Goal: Use online tool/utility: Utilize a website feature to perform a specific function

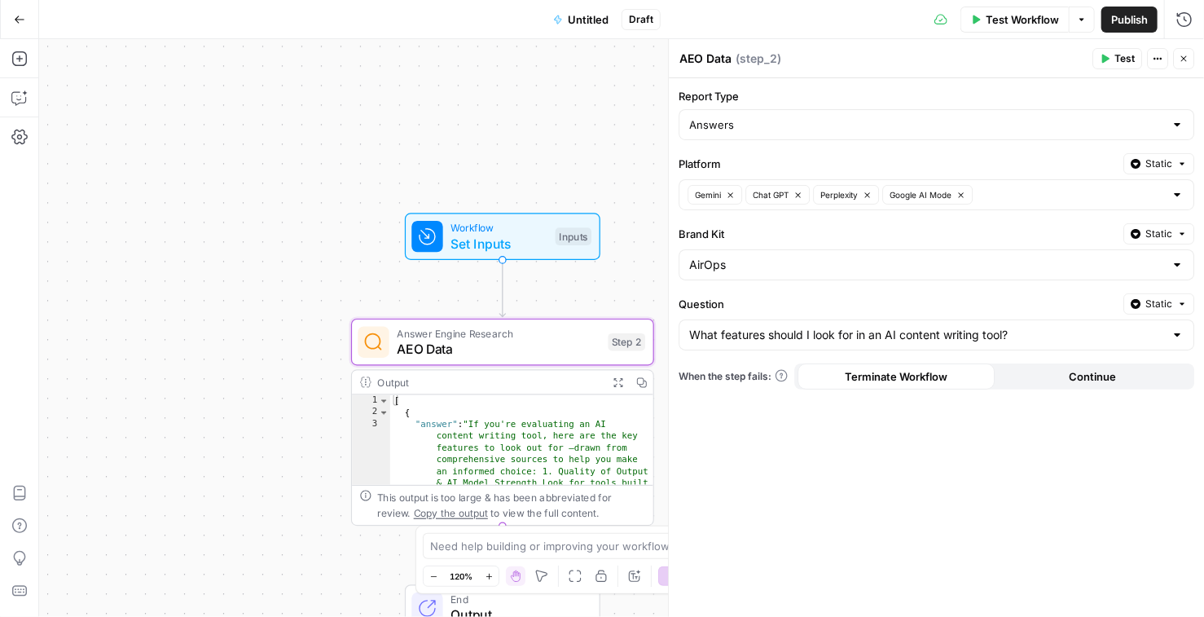
click at [1109, 57] on icon "button" at bounding box center [1105, 59] width 7 height 9
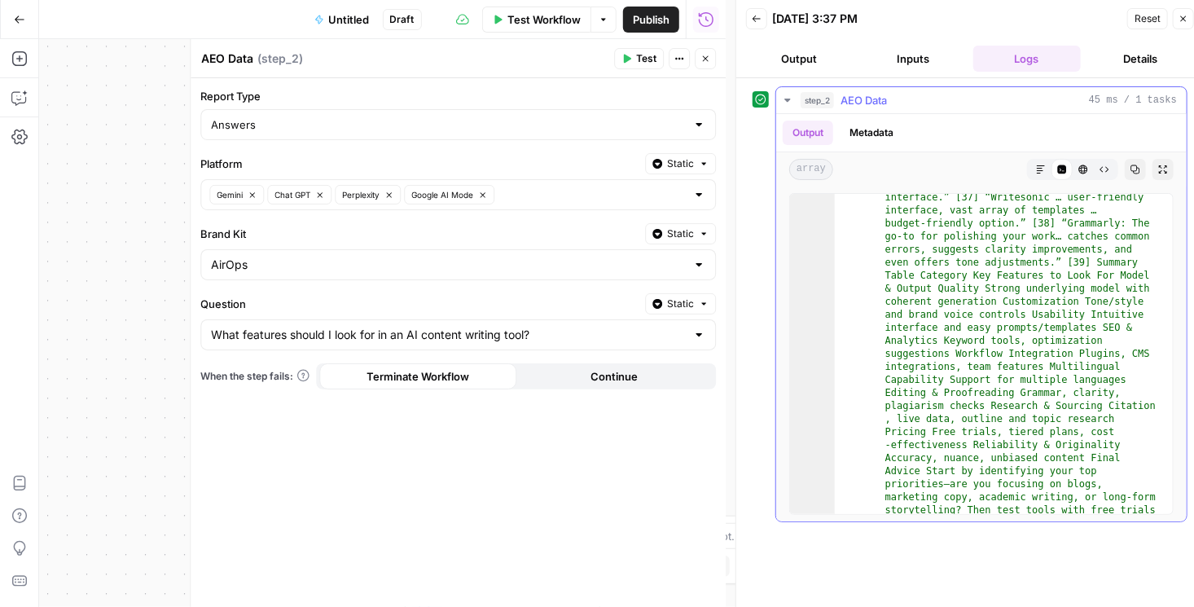
scroll to position [738, 0]
click at [700, 132] on div "Answers" at bounding box center [458, 124] width 516 height 31
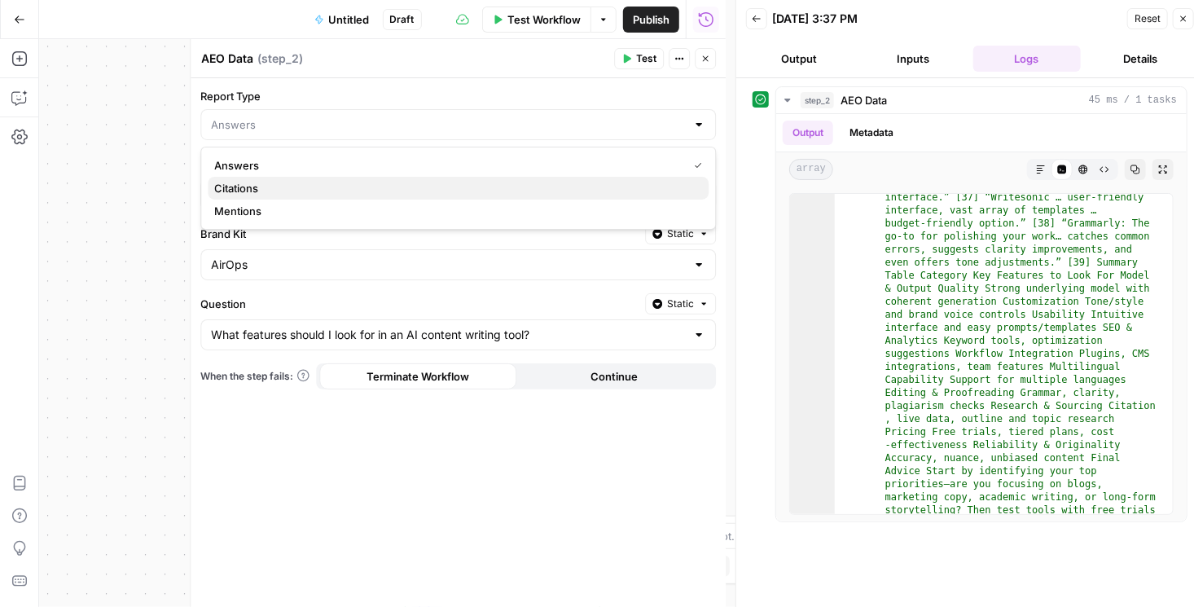
click at [577, 197] on button "Citations" at bounding box center [458, 188] width 501 height 23
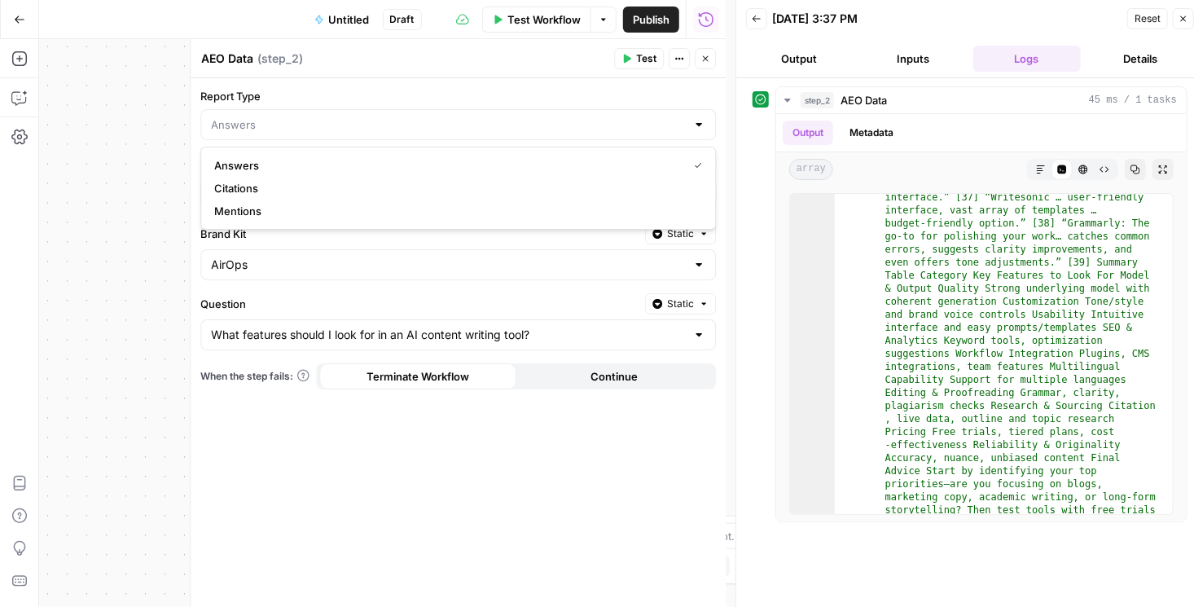
type input "Citations"
click at [639, 55] on span "Test" at bounding box center [646, 58] width 20 height 15
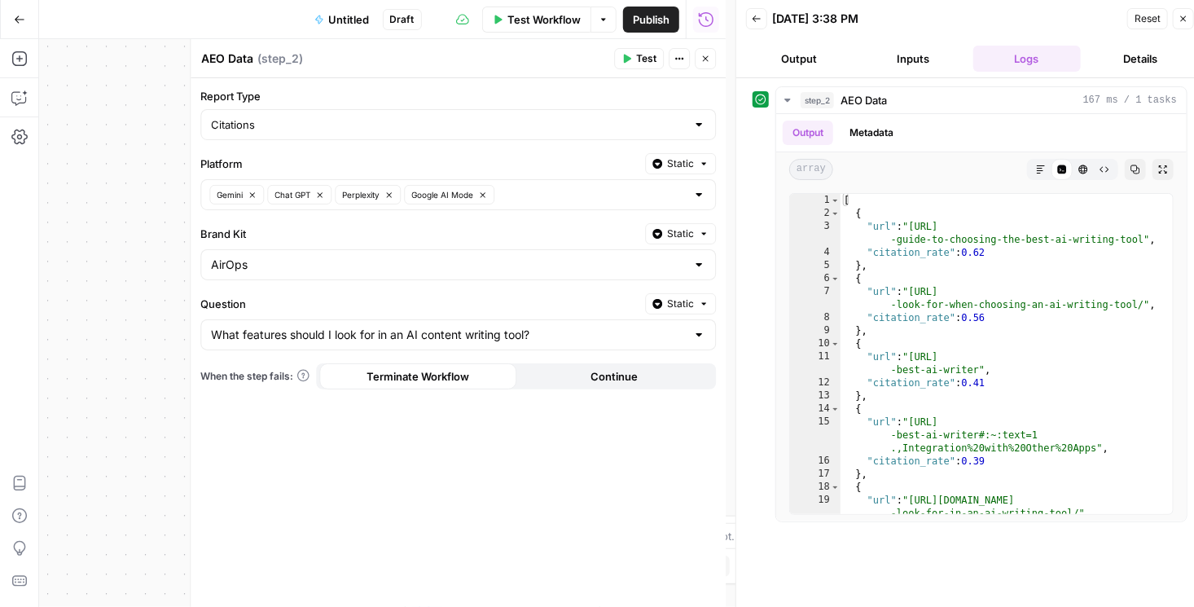
click at [703, 124] on div at bounding box center [698, 124] width 13 height 16
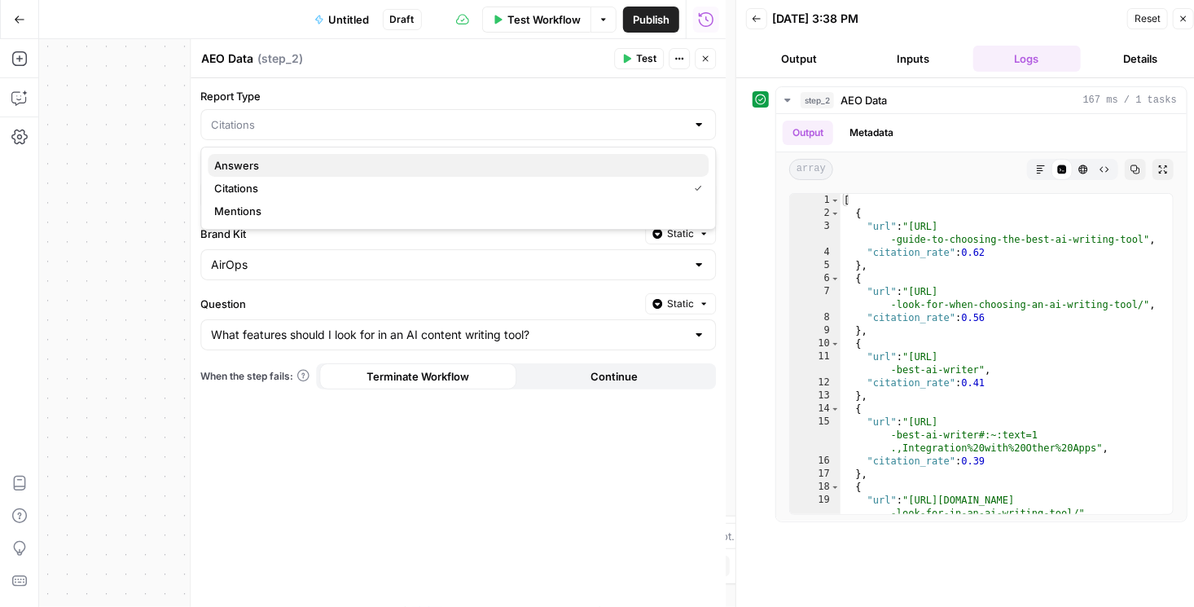
click at [651, 160] on span "Answers" at bounding box center [454, 165] width 481 height 16
type input "Answers"
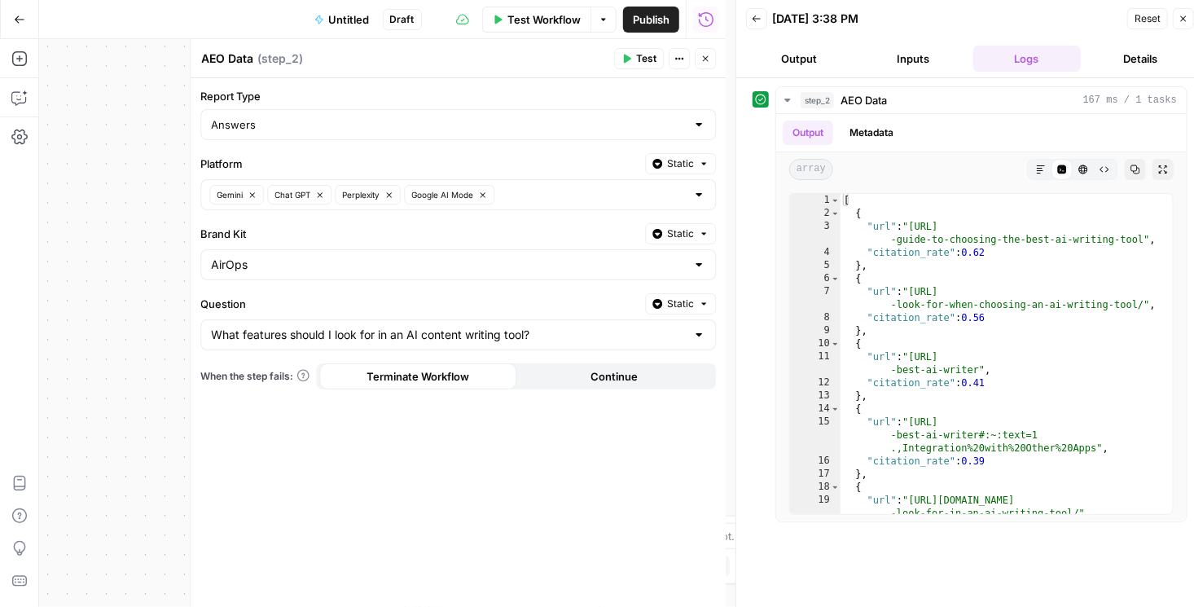
click at [649, 54] on span "Test" at bounding box center [646, 58] width 20 height 15
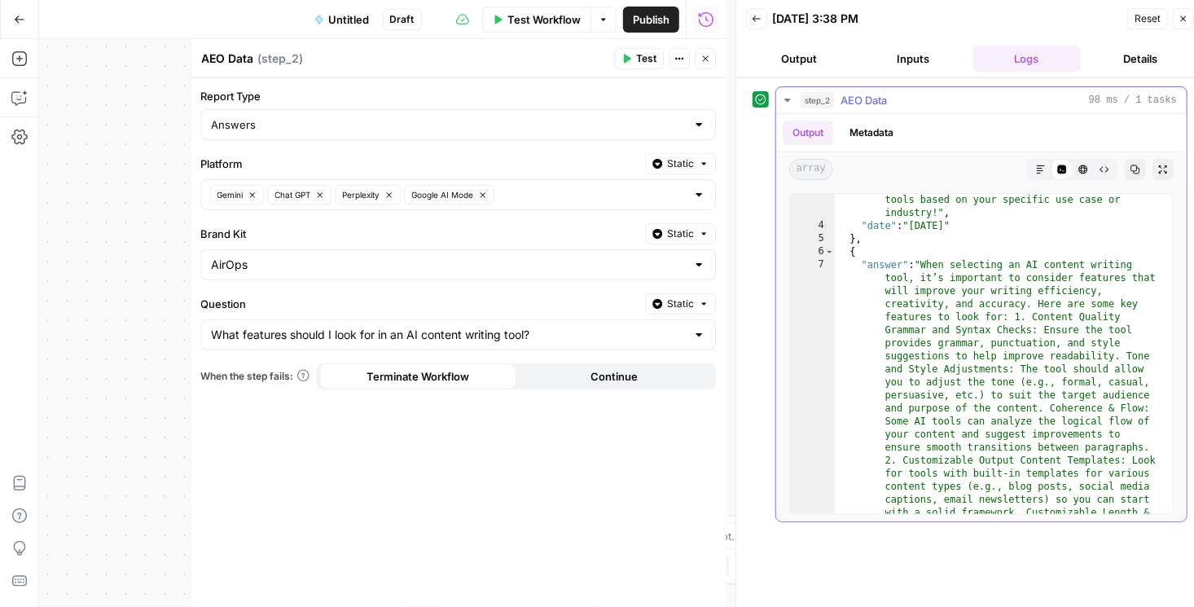
scroll to position [1039, 0]
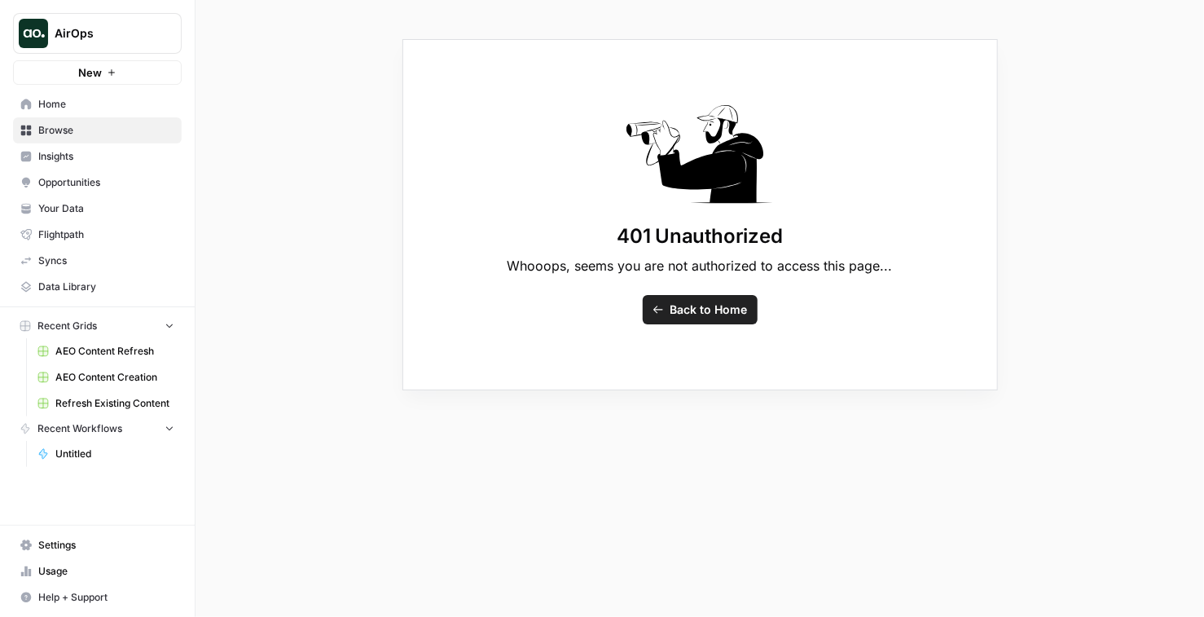
click at [79, 455] on span "Untitled" at bounding box center [114, 453] width 119 height 15
click at [116, 446] on span "Untitled" at bounding box center [114, 453] width 119 height 15
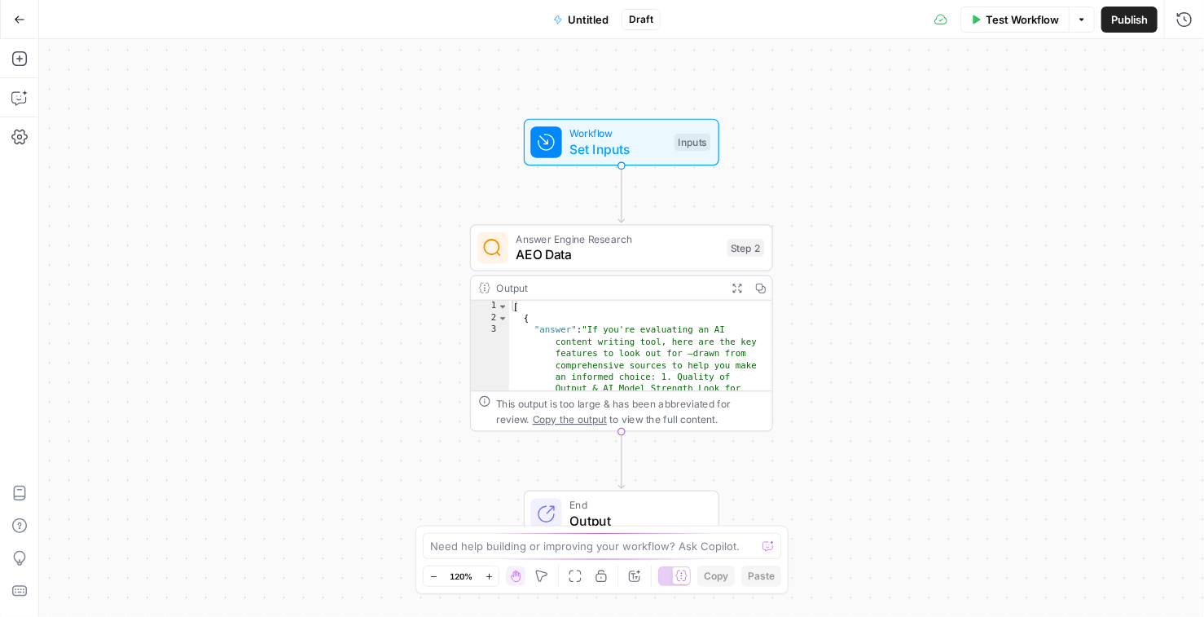
click at [583, 253] on span "AEO Data" at bounding box center [618, 255] width 204 height 20
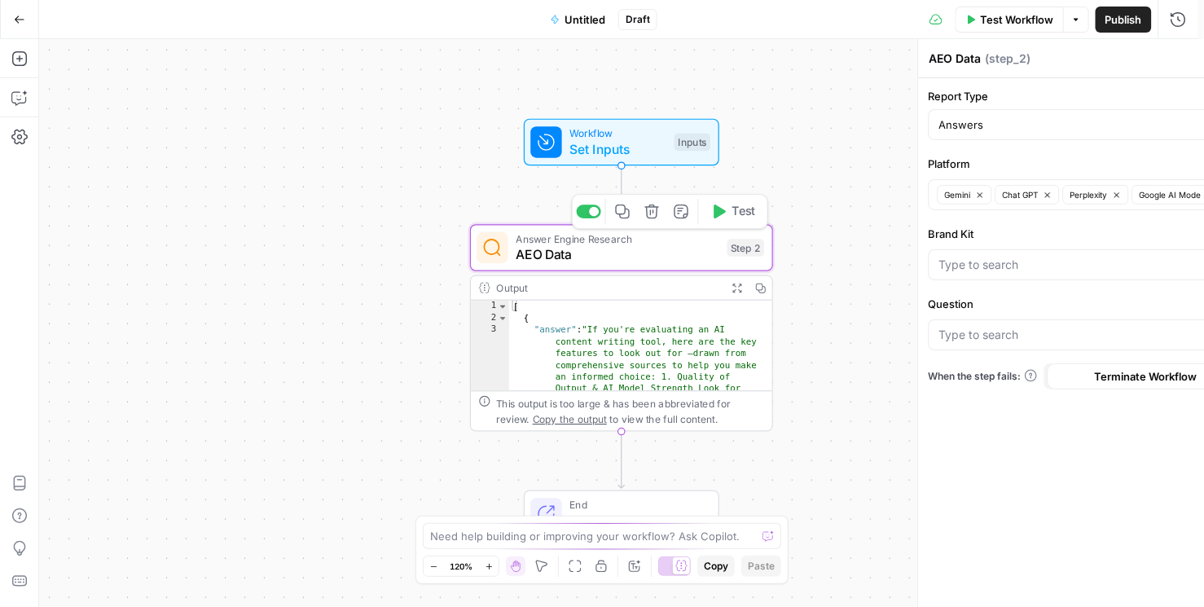
type input "What features should I look for in an AI content writing tool?"
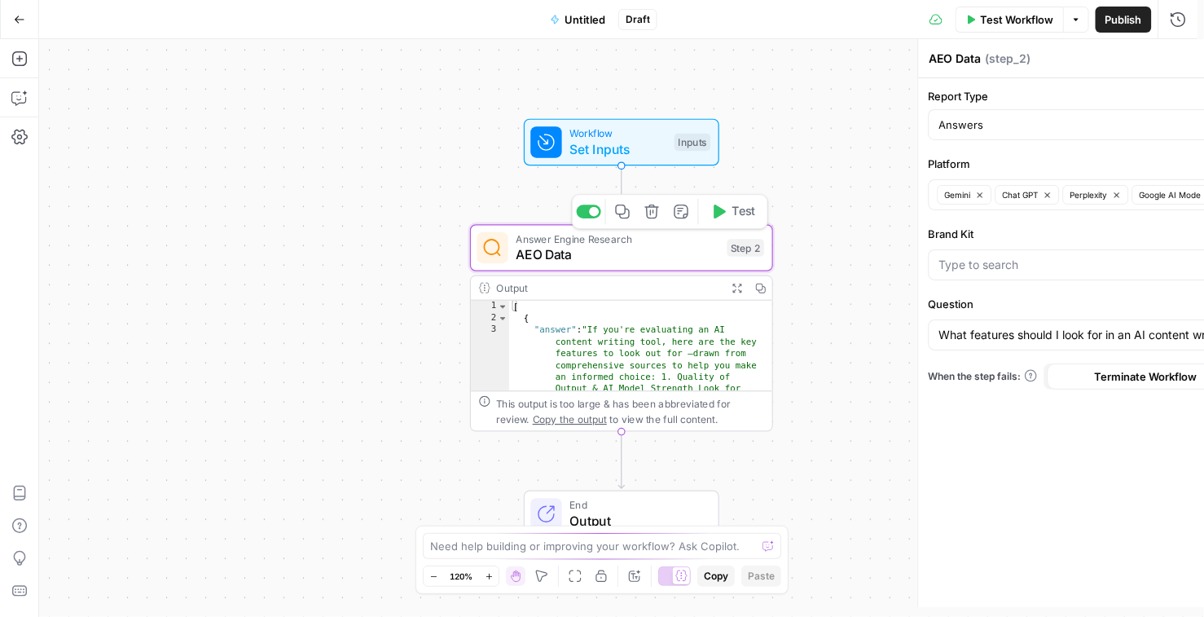
type input "AirOps"
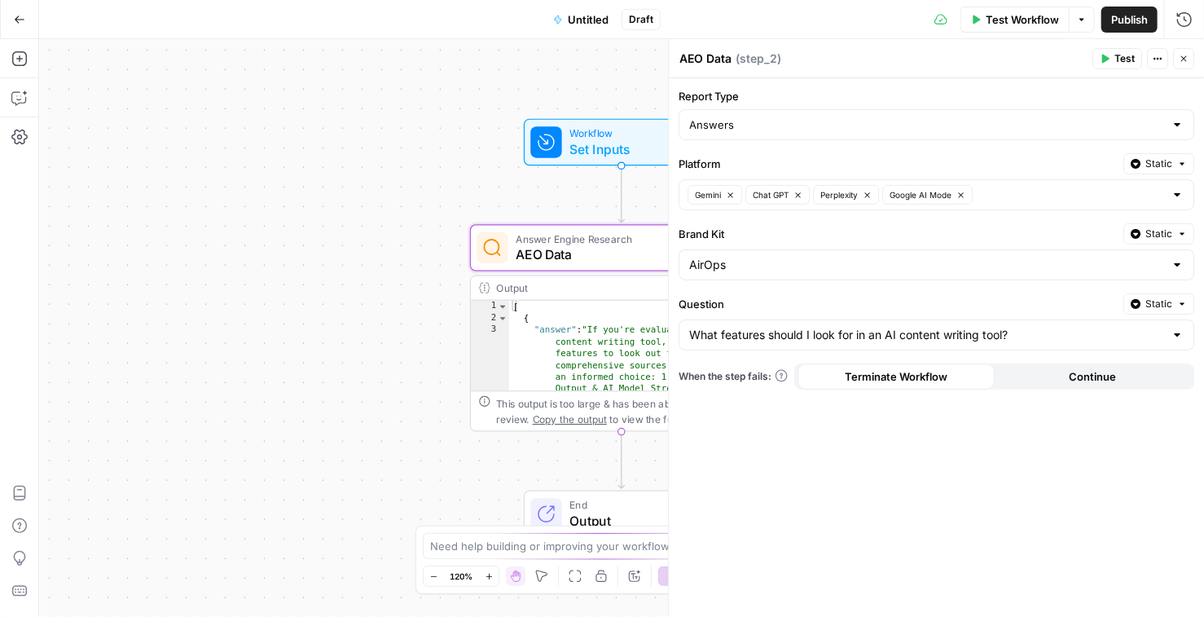
click at [1179, 124] on div at bounding box center [1176, 124] width 13 height 16
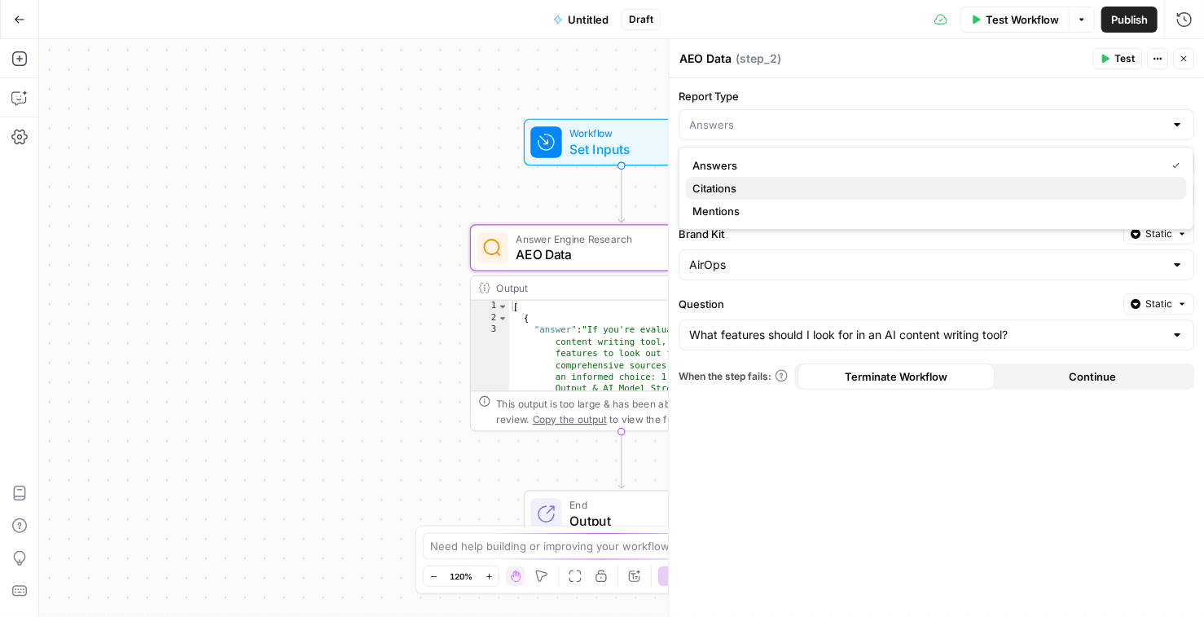
click at [958, 187] on span "Citations" at bounding box center [932, 188] width 481 height 16
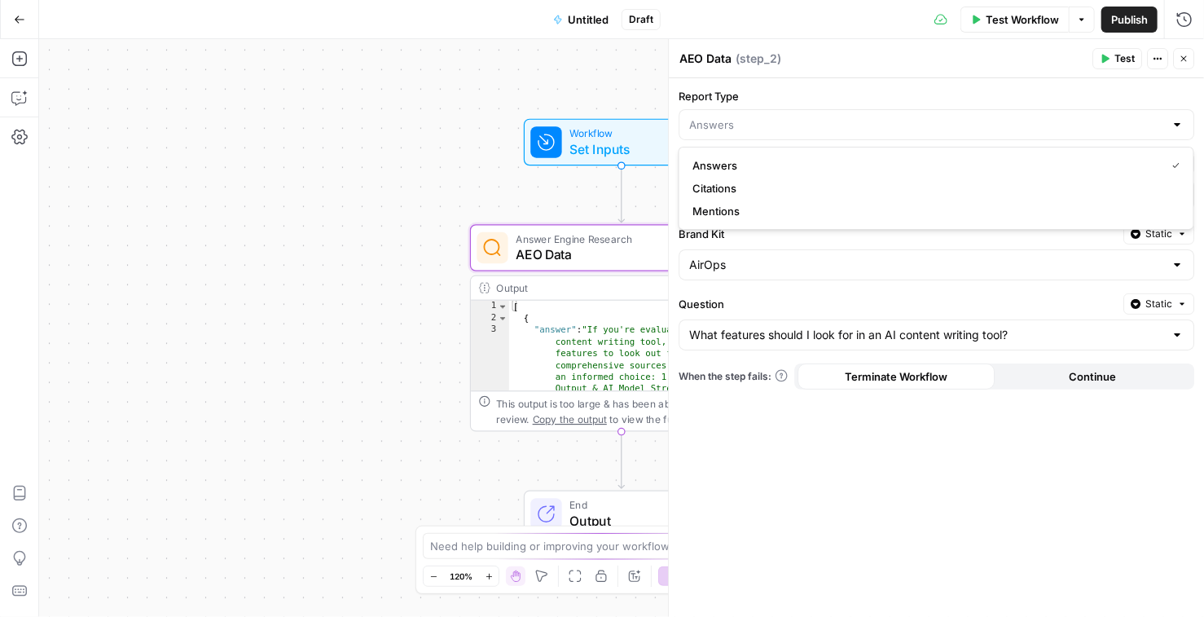
type input "Citations"
click at [1113, 60] on button "Test" at bounding box center [1117, 58] width 50 height 21
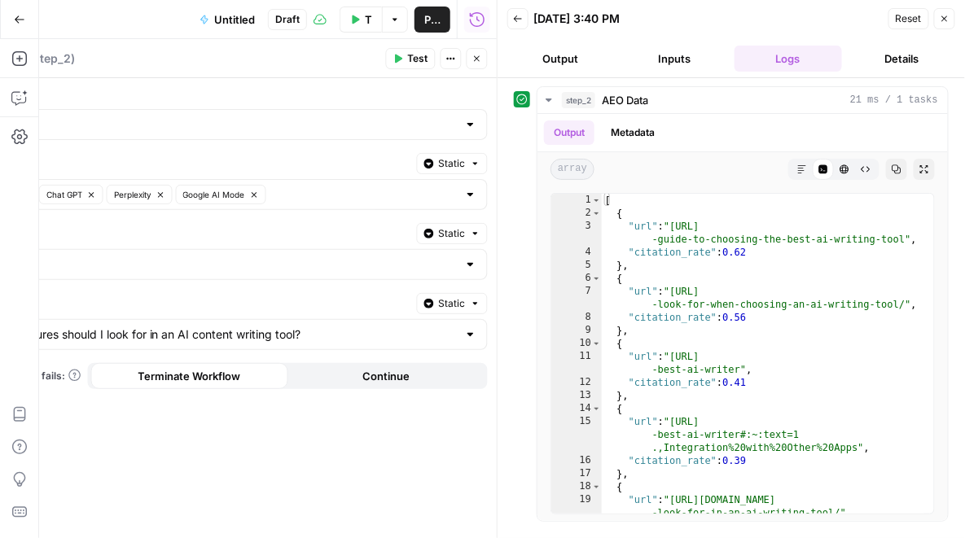
click at [221, 78] on div "Report Type Citations Platform Static Gemini Chat GPT Perplexity Google AI Mode…" at bounding box center [230, 308] width 535 height 461
click at [11, 24] on button "Go Back" at bounding box center [19, 19] width 29 height 29
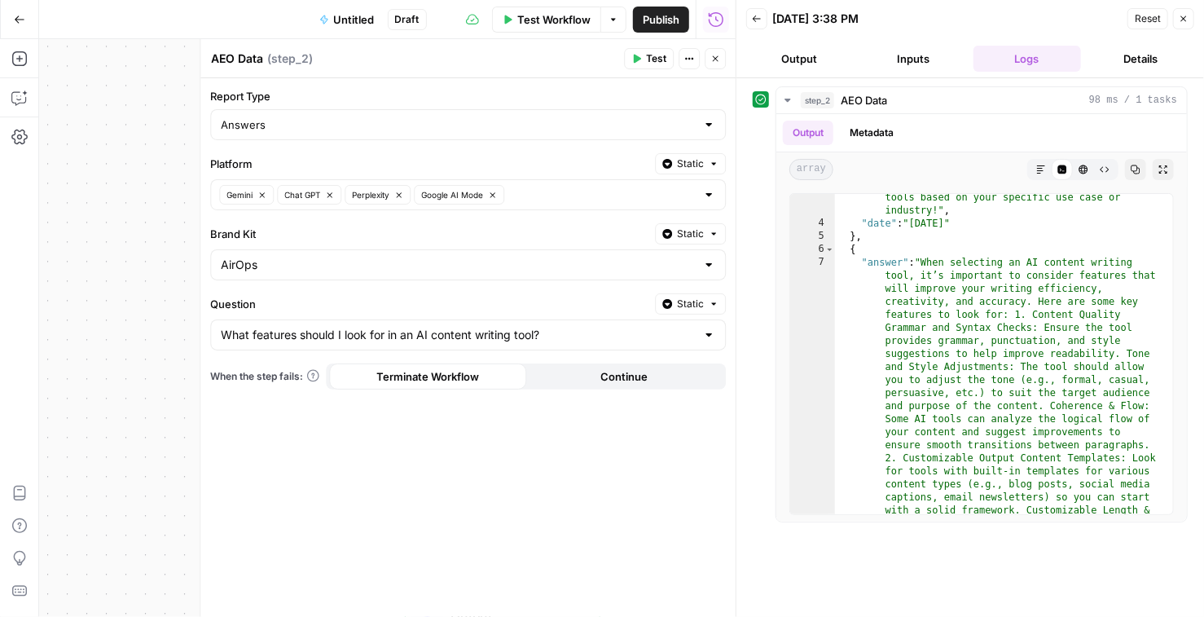
scroll to position [1039, 0]
